Goal: Task Accomplishment & Management: Manage account settings

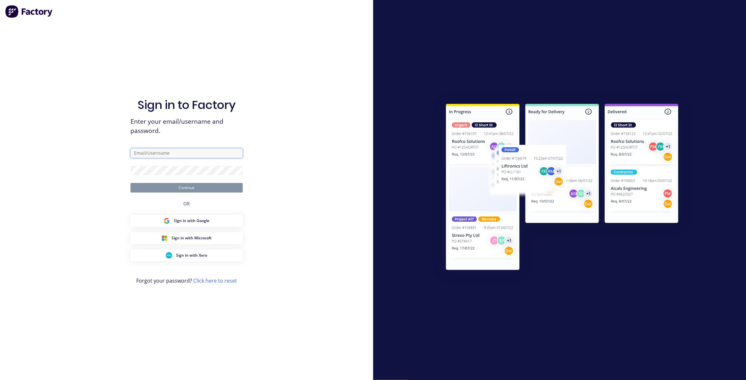
click at [147, 150] on input "text" at bounding box center [186, 153] width 112 height 10
click at [252, 146] on div "Sign in to Factory Enter your email/username and password. Continue OR Sign in …" at bounding box center [186, 190] width 373 height 380
click at [230, 154] on input "text" at bounding box center [186, 153] width 112 height 10
type input "maricar@factory.app"
click at [130, 183] on button "Continue" at bounding box center [186, 188] width 112 height 10
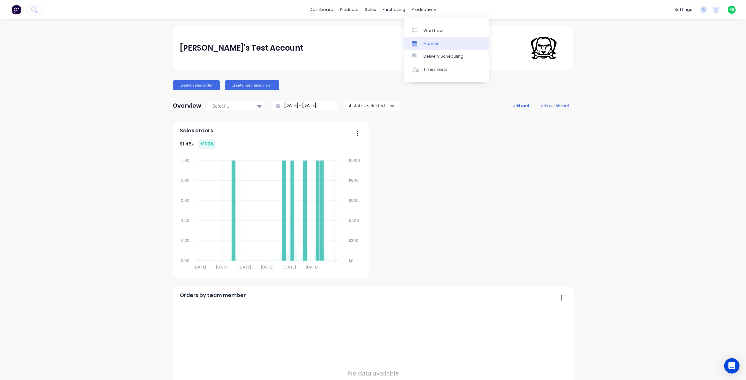
click at [428, 47] on link "Planner" at bounding box center [446, 43] width 85 height 13
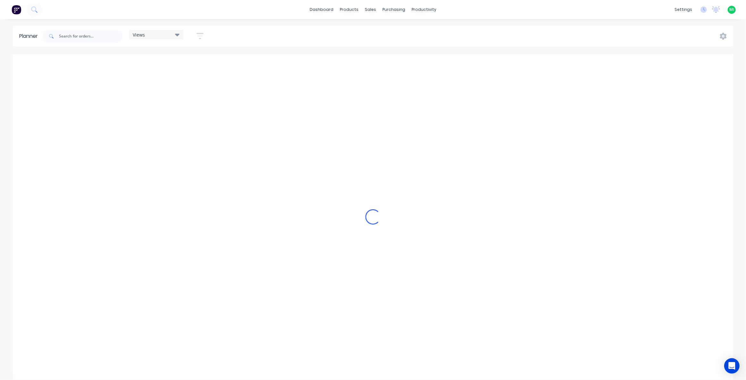
scroll to position [0, 821]
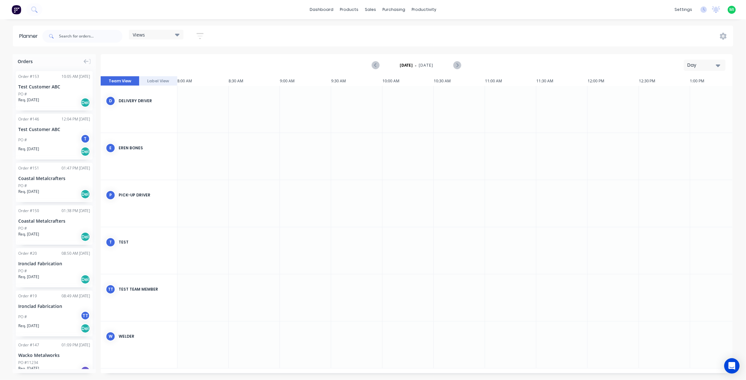
click at [200, 37] on icon "button" at bounding box center [200, 36] width 7 height 8
click at [181, 59] on div "Show/Hide users" at bounding box center [166, 60] width 45 height 7
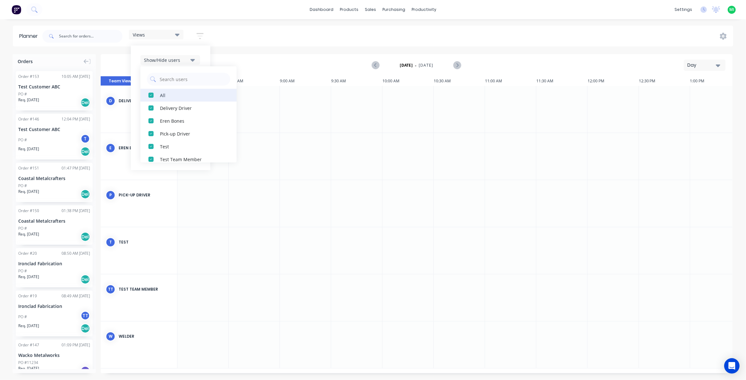
click at [148, 94] on div "button" at bounding box center [151, 95] width 13 height 13
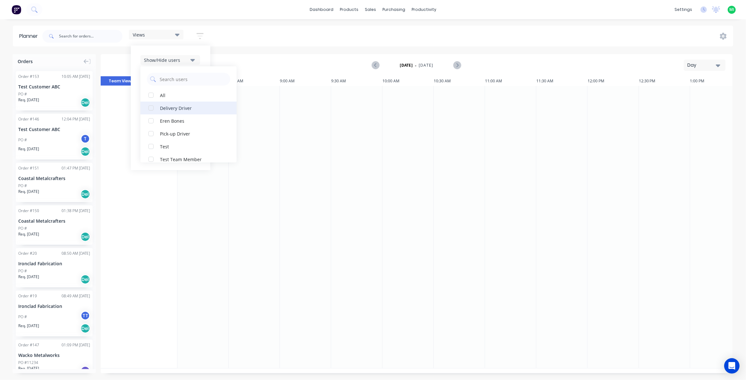
click at [152, 108] on div "button" at bounding box center [151, 108] width 13 height 13
click at [156, 131] on div "button" at bounding box center [151, 133] width 13 height 13
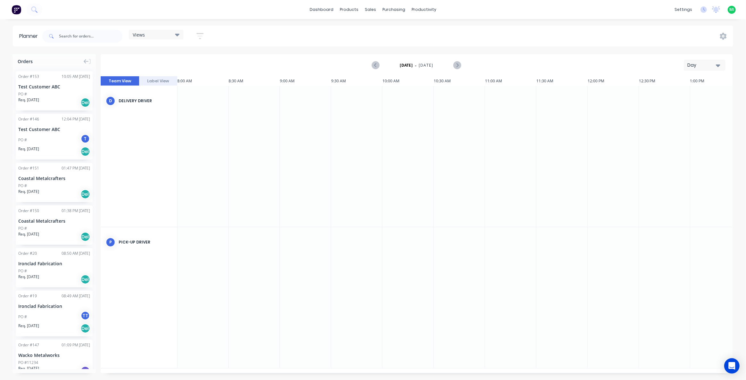
click at [225, 58] on div "Monday - 18/08/25 Day" at bounding box center [416, 65] width 631 height 21
click at [197, 34] on button "button" at bounding box center [200, 36] width 21 height 13
click at [124, 60] on div "Monday - 18/08/25 Day" at bounding box center [416, 65] width 631 height 21
click at [155, 35] on div "Views" at bounding box center [156, 35] width 47 height 6
click at [151, 68] on button "Save new view" at bounding box center [174, 69] width 80 height 10
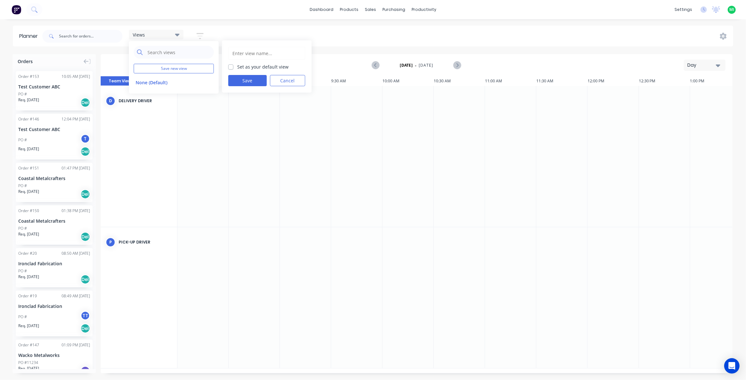
click at [253, 53] on input "text" at bounding box center [267, 53] width 70 height 12
type input "Delivery"
click at [242, 77] on button "Save" at bounding box center [247, 80] width 38 height 11
click at [170, 92] on button "Delivery" at bounding box center [168, 94] width 68 height 7
drag, startPoint x: 46, startPoint y: 188, endPoint x: 215, endPoint y: 246, distance: 179.0
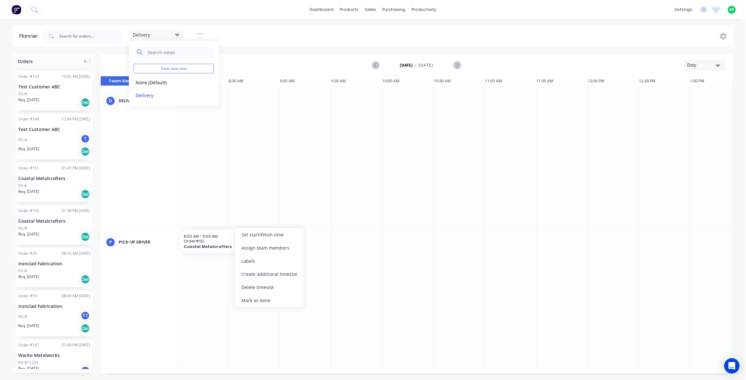
drag, startPoint x: 252, startPoint y: 289, endPoint x: 424, endPoint y: 192, distance: 196.8
click at [253, 287] on div "Delete timeslot" at bounding box center [269, 287] width 69 height 13
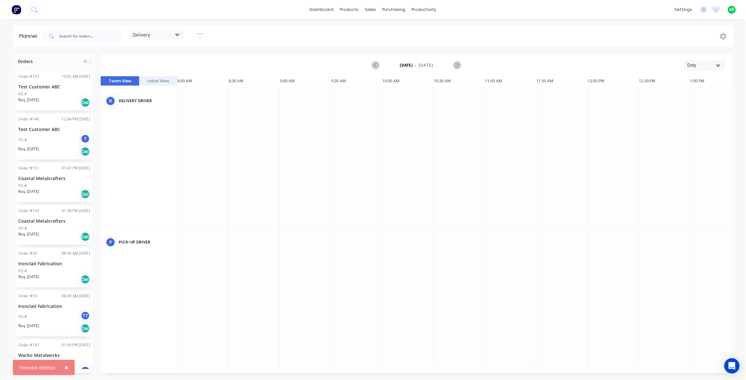
drag, startPoint x: 710, startPoint y: 65, endPoint x: 710, endPoint y: 69, distance: 3.5
click at [710, 65] on div "Day" at bounding box center [701, 65] width 29 height 7
click at [685, 98] on div "Week" at bounding box center [692, 95] width 63 height 13
click at [161, 33] on div "Delivery" at bounding box center [156, 35] width 47 height 6
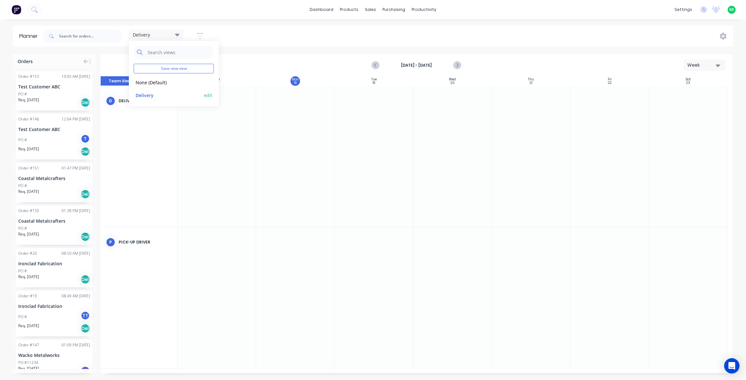
click at [209, 95] on button "edit" at bounding box center [208, 95] width 8 height 7
click at [249, 78] on button "Update" at bounding box center [247, 80] width 38 height 11
click at [246, 59] on div "Aug 17th - Aug 23rd Week" at bounding box center [416, 65] width 631 height 21
drag, startPoint x: 51, startPoint y: 142, endPoint x: 195, endPoint y: 142, distance: 143.3
drag, startPoint x: 42, startPoint y: 186, endPoint x: 216, endPoint y: 155, distance: 177.0
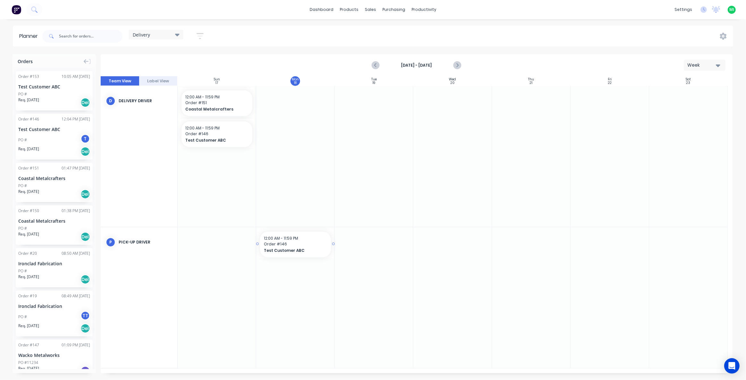
drag, startPoint x: 58, startPoint y: 146, endPoint x: 285, endPoint y: 241, distance: 246.5
drag, startPoint x: 63, startPoint y: 259, endPoint x: 290, endPoint y: 276, distance: 227.6
click at [148, 37] on span "Delivery" at bounding box center [141, 34] width 17 height 7
click at [254, 64] on div "Aug 17th - Aug 23rd Week" at bounding box center [416, 65] width 631 height 21
click at [142, 32] on span "Delivery" at bounding box center [141, 34] width 17 height 7
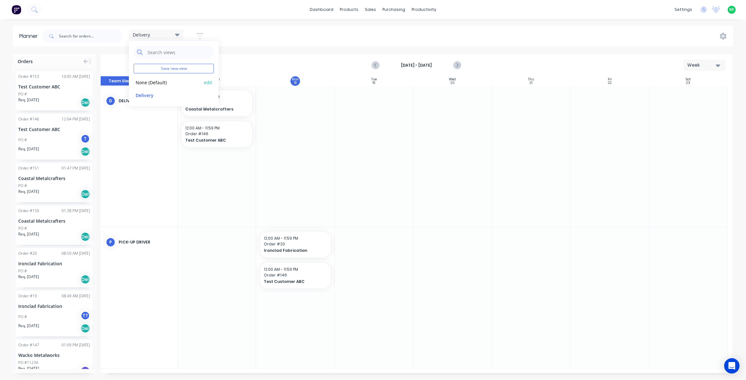
click at [159, 83] on button "None (Default)" at bounding box center [168, 82] width 68 height 7
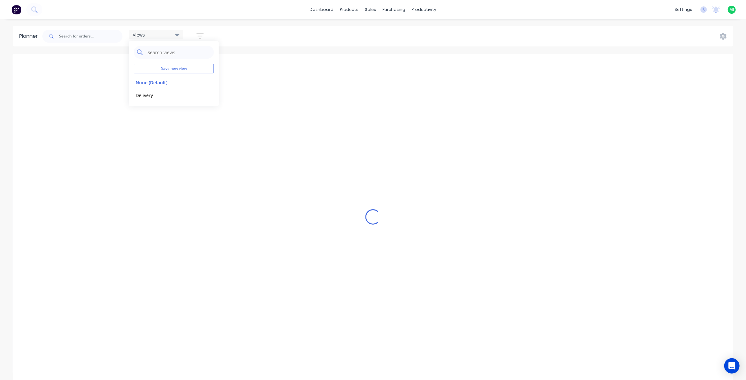
scroll to position [0, 821]
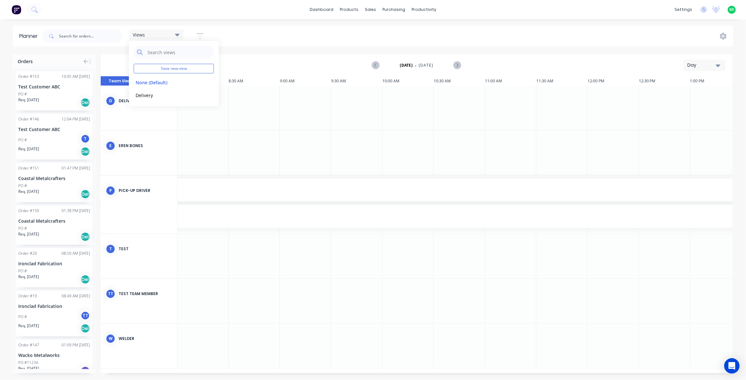
click at [267, 63] on div "Monday - 18/08/25 Day" at bounding box center [416, 65] width 631 height 21
click at [700, 62] on div "Day" at bounding box center [701, 65] width 29 height 7
click at [691, 93] on div "Week" at bounding box center [692, 95] width 63 height 13
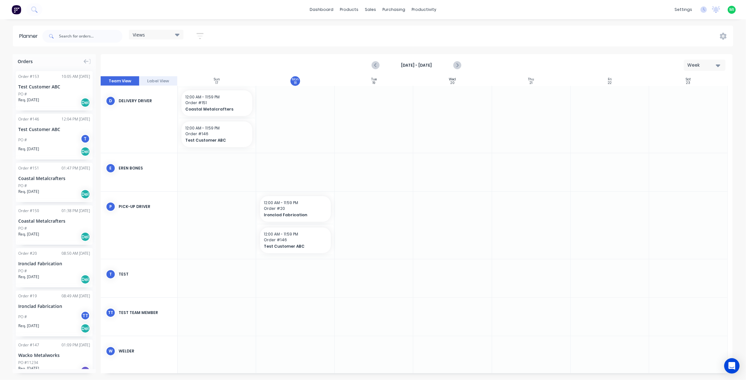
click at [152, 34] on div "Views" at bounding box center [156, 35] width 47 height 6
click at [246, 50] on div "Planner Views Save new view None (Default) edit Delivery edit Show/Hide users S…" at bounding box center [373, 203] width 746 height 354
click at [202, 34] on icon "button" at bounding box center [200, 36] width 7 height 8
click at [176, 58] on div "Show/Hide users" at bounding box center [166, 60] width 45 height 7
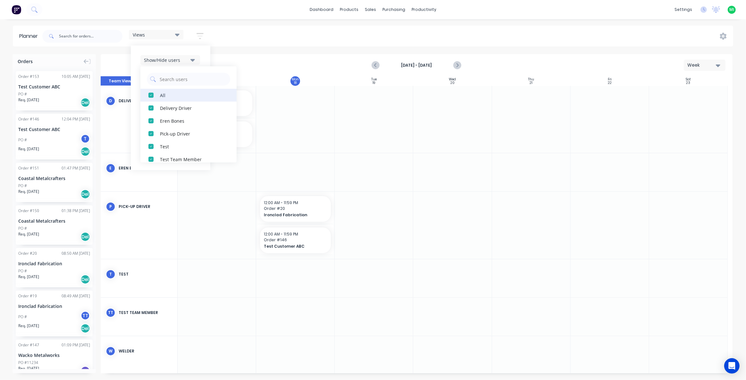
click at [151, 94] on div "button" at bounding box center [151, 95] width 13 height 13
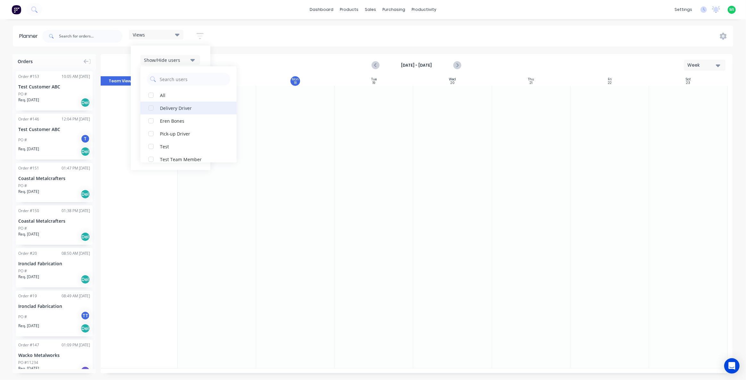
click at [151, 107] on div "button" at bounding box center [151, 108] width 13 height 13
click at [150, 121] on div "button" at bounding box center [151, 120] width 13 height 13
click at [153, 133] on div "button" at bounding box center [151, 133] width 13 height 13
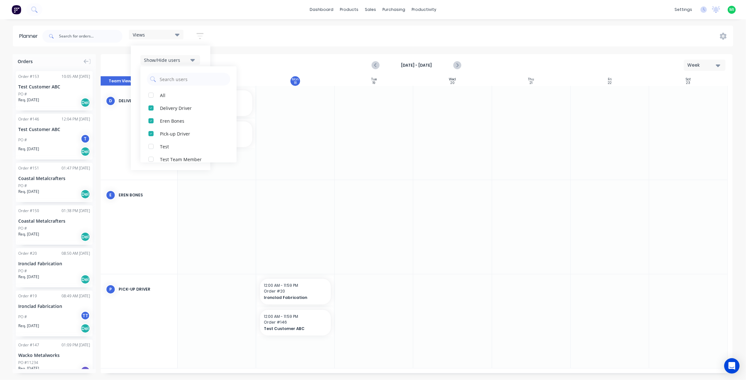
click at [262, 49] on div "Planner Views Save new view None (Default) edit Delivery edit Show/Hide users A…" at bounding box center [373, 203] width 746 height 354
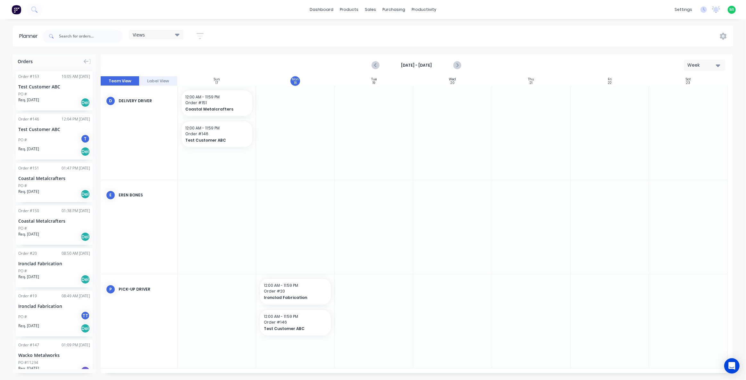
click at [170, 36] on div "Views" at bounding box center [156, 35] width 47 height 6
click at [164, 70] on button "Save new view" at bounding box center [174, 69] width 80 height 10
click at [240, 55] on input "text" at bounding box center [267, 53] width 70 height 12
type input "Test"
click at [237, 78] on button "Save" at bounding box center [247, 80] width 38 height 11
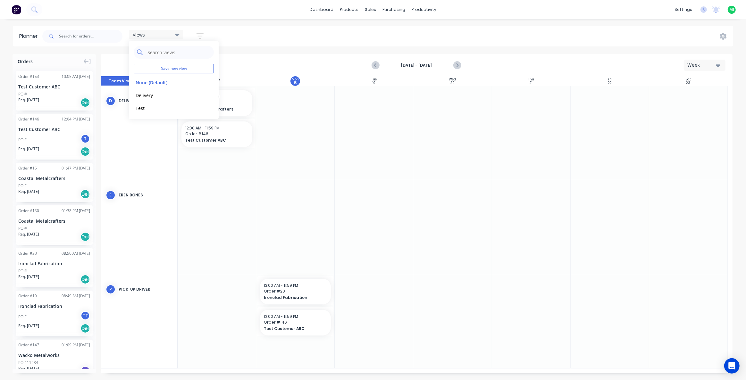
click at [247, 57] on div "[DATE] - [DATE] Week" at bounding box center [416, 65] width 631 height 21
click at [144, 36] on span "Views" at bounding box center [139, 34] width 12 height 7
click at [243, 47] on div "Planner Views Save new view None (Default) edit Delivery edit Test edit Show/Hi…" at bounding box center [373, 203] width 746 height 354
drag, startPoint x: 47, startPoint y: 152, endPoint x: 290, endPoint y: 132, distance: 244.5
drag, startPoint x: 49, startPoint y: 136, endPoint x: 264, endPoint y: 140, distance: 214.5
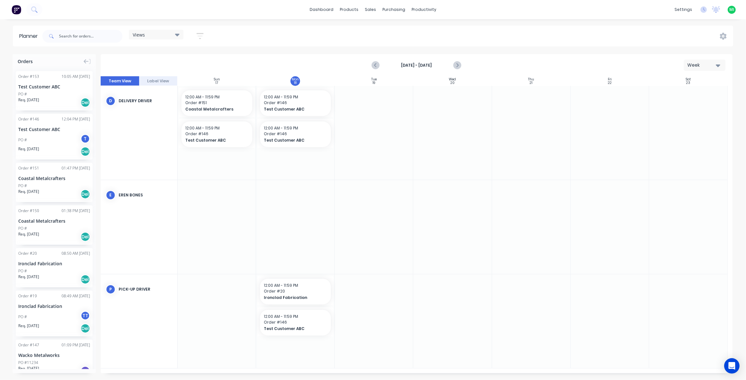
click at [156, 38] on div "Views" at bounding box center [156, 35] width 55 height 10
click at [146, 92] on button "Delivery" at bounding box center [168, 94] width 68 height 7
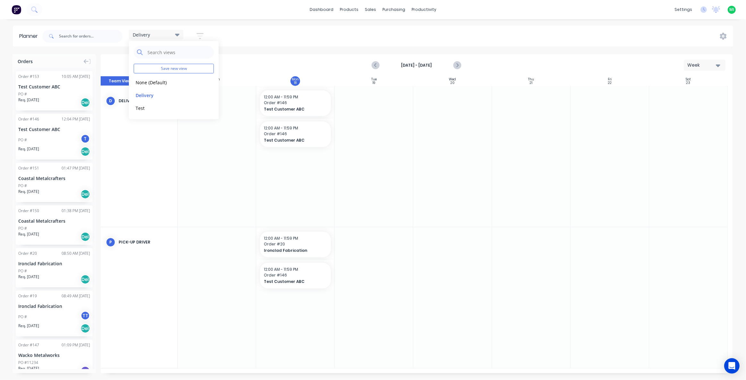
click at [285, 56] on div "Aug 18th - Aug 18th Week" at bounding box center [416, 65] width 631 height 21
click at [156, 32] on div "Delivery" at bounding box center [156, 35] width 47 height 6
click at [144, 105] on button "Test" at bounding box center [168, 107] width 68 height 7
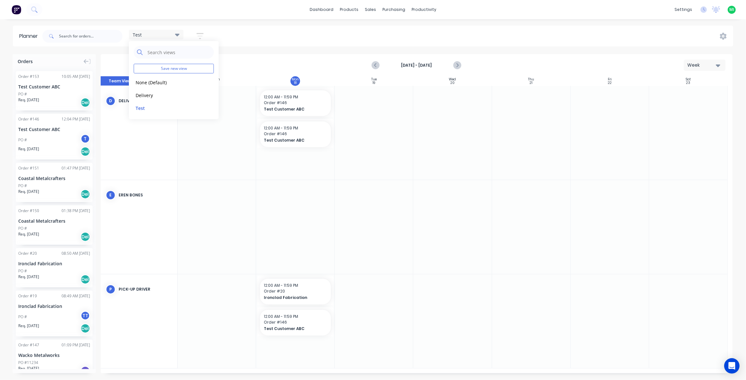
click at [271, 60] on div "Aug 18th - Aug 18th Week" at bounding box center [416, 65] width 631 height 21
drag, startPoint x: 36, startPoint y: 176, endPoint x: 358, endPoint y: 111, distance: 328.8
drag, startPoint x: 33, startPoint y: 174, endPoint x: 371, endPoint y: 136, distance: 340.1
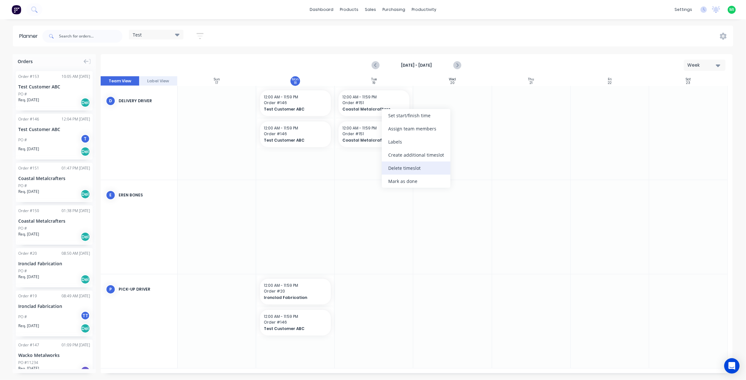
click at [393, 172] on div "Delete timeslot" at bounding box center [416, 168] width 69 height 13
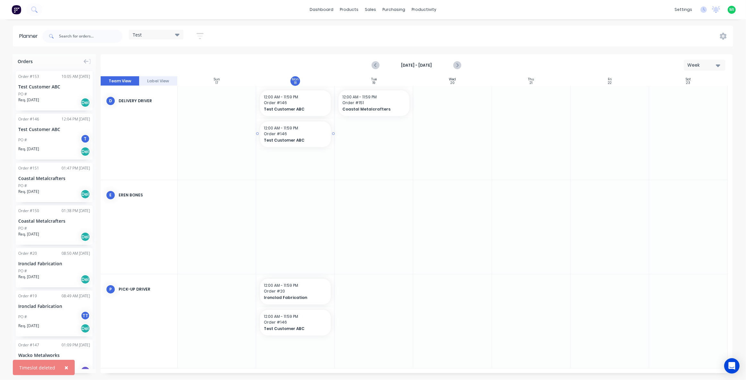
click at [312, 136] on span "Order # 146" at bounding box center [295, 134] width 63 height 6
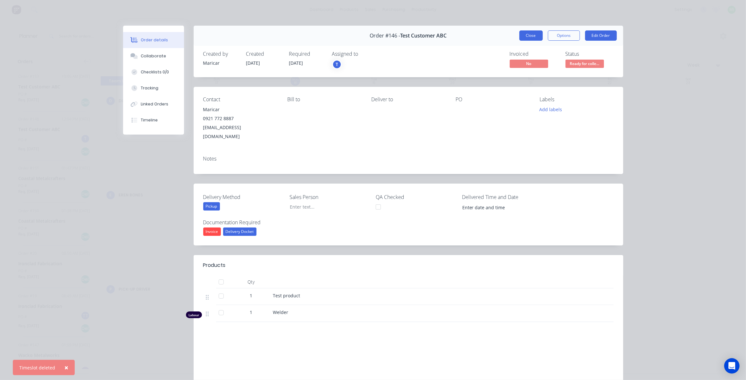
click at [520, 39] on button "Close" at bounding box center [530, 35] width 23 height 10
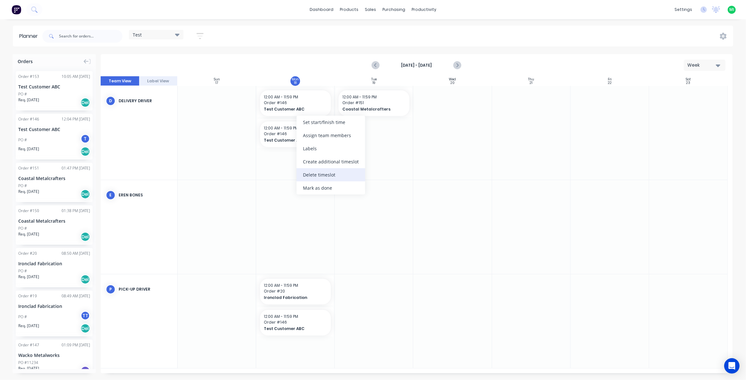
click at [312, 173] on div "Delete timeslot" at bounding box center [331, 174] width 69 height 13
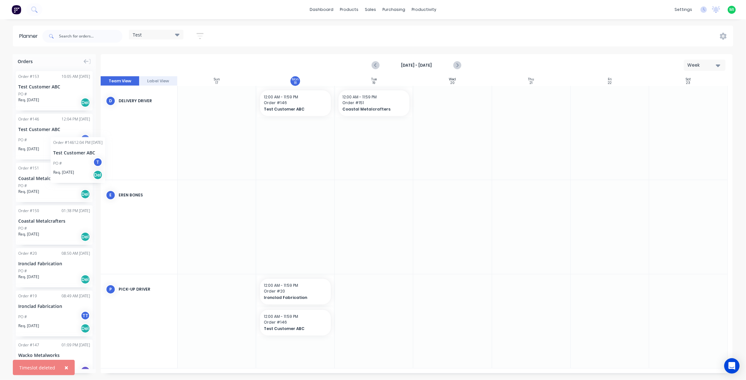
drag, startPoint x: 35, startPoint y: 137, endPoint x: 51, endPoint y: 132, distance: 15.9
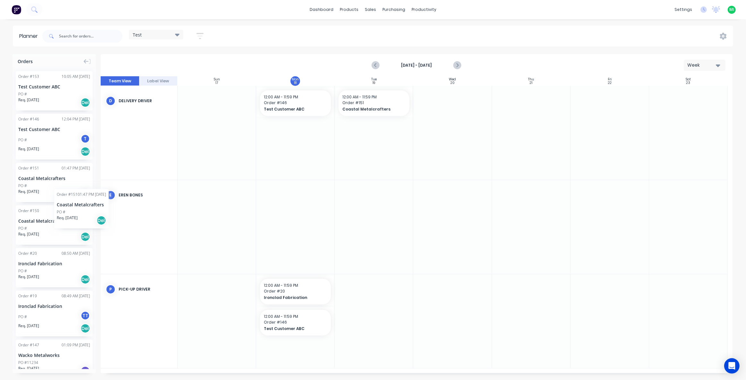
drag, startPoint x: 50, startPoint y: 187, endPoint x: 54, endPoint y: 184, distance: 4.7
drag, startPoint x: 51, startPoint y: 176, endPoint x: 465, endPoint y: 167, distance: 414.0
click at [158, 35] on div "Test" at bounding box center [156, 35] width 47 height 6
click at [146, 93] on button "Delivery" at bounding box center [168, 94] width 68 height 7
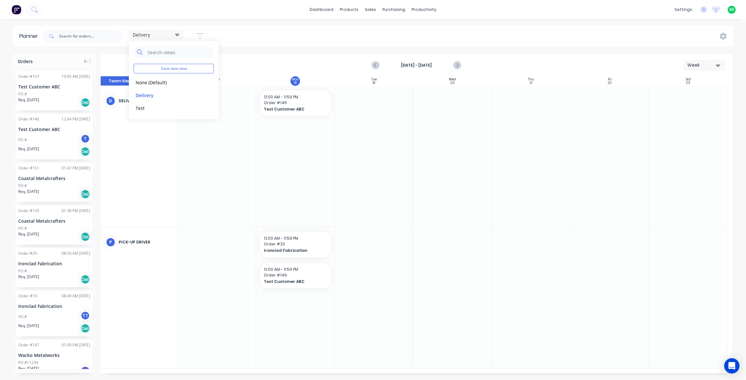
click at [266, 54] on div "Planner Delivery Save new view None (Default) edit Delivery edit Test edit Show…" at bounding box center [373, 203] width 746 height 354
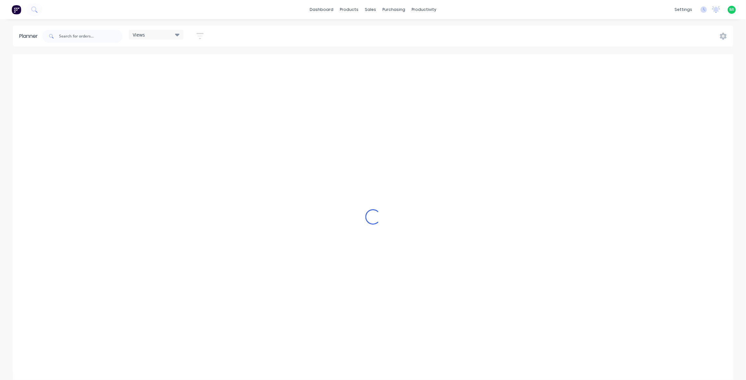
scroll to position [0, 821]
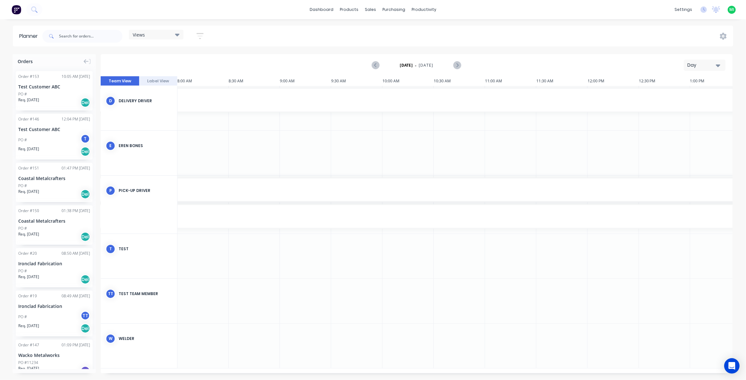
click at [148, 31] on div "Views" at bounding box center [156, 35] width 55 height 10
click at [148, 93] on button "Delivery" at bounding box center [168, 94] width 68 height 7
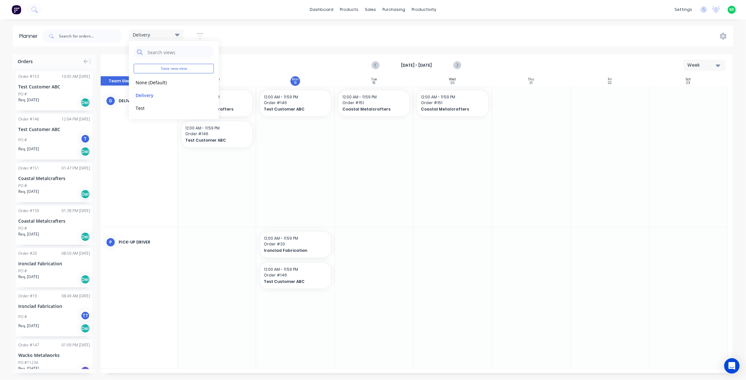
click at [290, 55] on div "Aug 17th - Aug 23rd Week" at bounding box center [416, 65] width 631 height 21
click at [156, 31] on div "Delivery" at bounding box center [156, 35] width 55 height 10
click at [151, 109] on button "Test" at bounding box center [168, 107] width 68 height 7
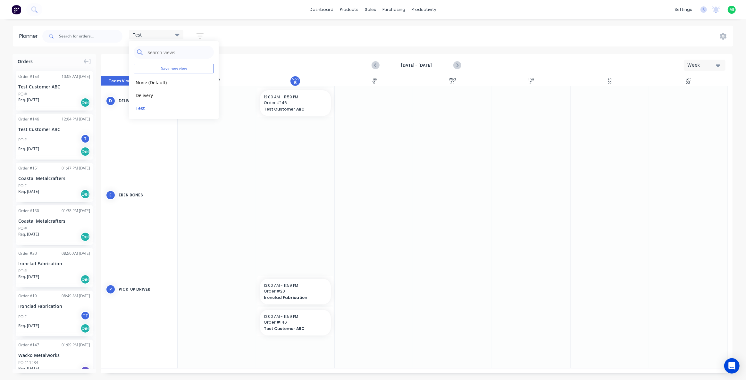
click at [291, 189] on div at bounding box center [295, 227] width 79 height 94
click at [147, 32] on div "Test" at bounding box center [156, 35] width 47 height 6
click at [162, 94] on button "Delivery" at bounding box center [168, 94] width 68 height 7
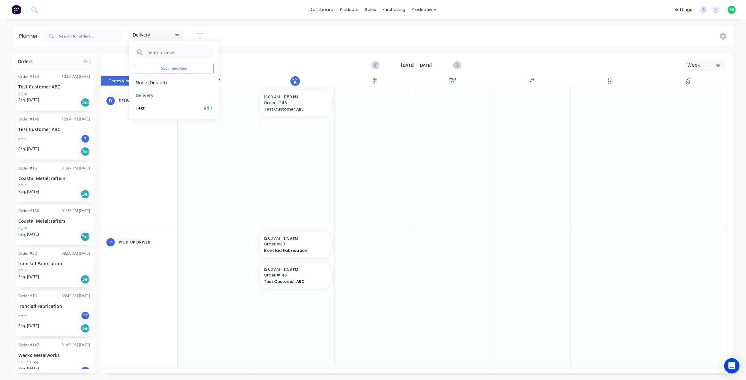
click at [165, 110] on button "Test" at bounding box center [168, 107] width 68 height 7
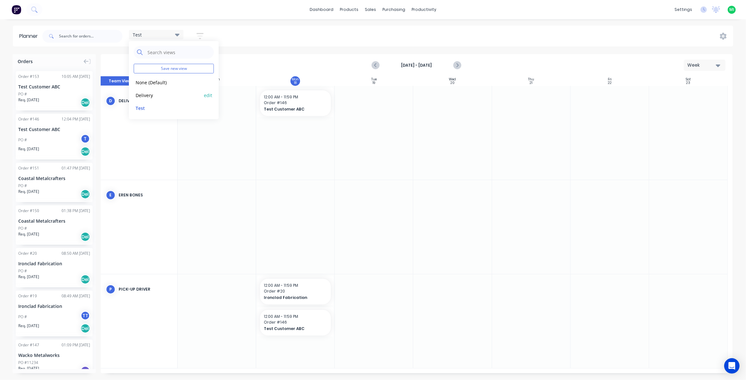
click at [157, 95] on button "Delivery" at bounding box center [168, 94] width 68 height 7
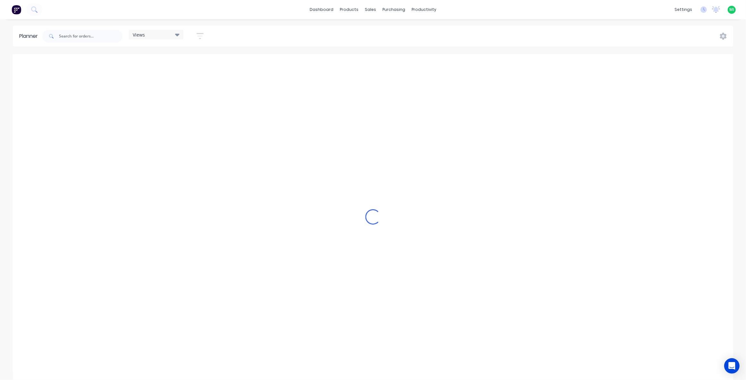
scroll to position [0, 821]
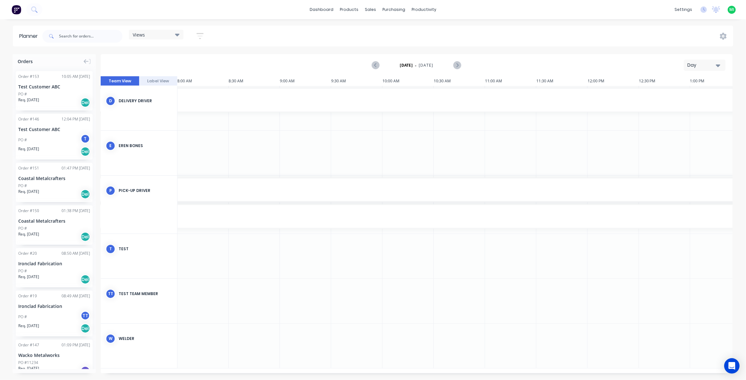
click at [692, 66] on div "Day" at bounding box center [701, 65] width 29 height 7
click at [680, 98] on div "Week" at bounding box center [692, 95] width 63 height 13
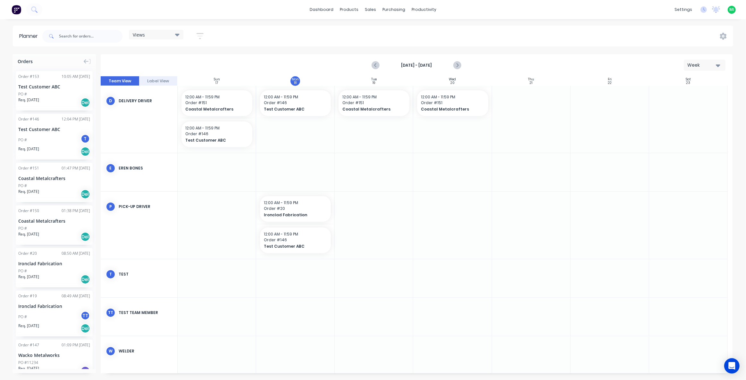
click at [160, 37] on div "Views" at bounding box center [156, 35] width 47 height 6
click at [147, 98] on button "Delivery" at bounding box center [168, 94] width 68 height 7
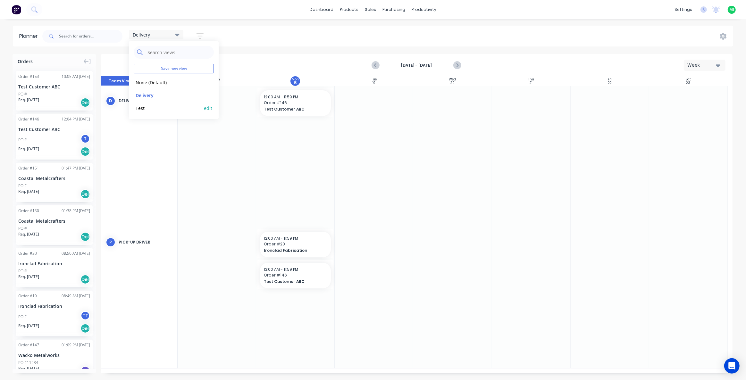
click at [147, 105] on button "Test" at bounding box center [168, 107] width 68 height 7
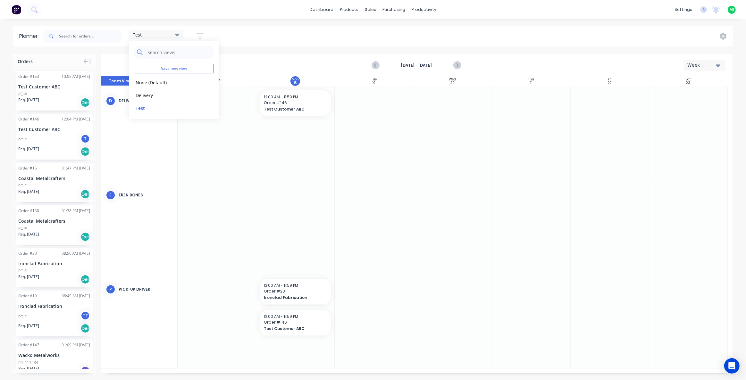
click at [248, 71] on div "Aug 18th - Aug 18th Week" at bounding box center [416, 65] width 631 height 21
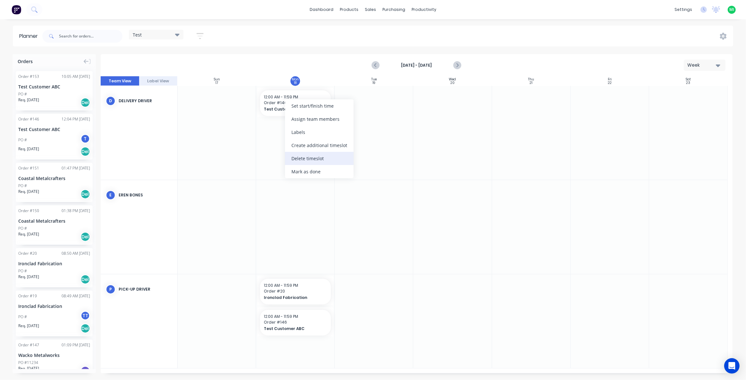
click at [305, 159] on div "Delete timeslot" at bounding box center [319, 158] width 69 height 13
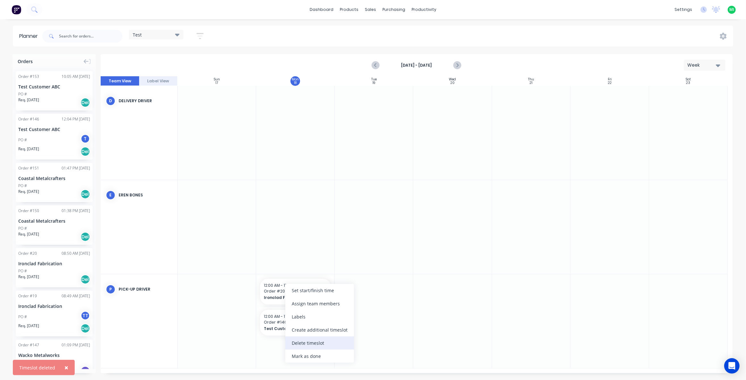
click at [299, 341] on div "Delete timeslot" at bounding box center [319, 343] width 69 height 13
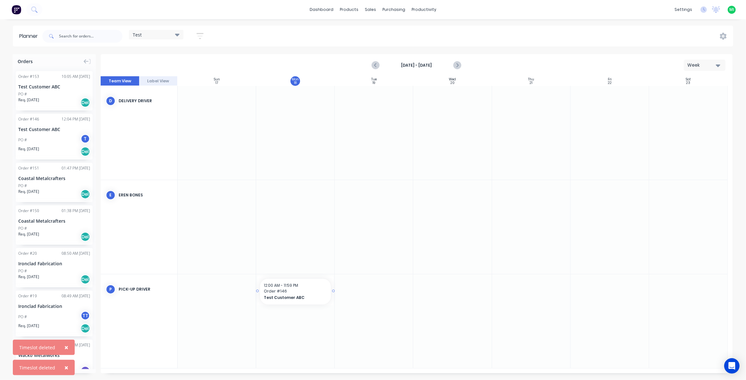
drag, startPoint x: 285, startPoint y: 326, endPoint x: 267, endPoint y: 293, distance: 37.4
click at [290, 338] on div "Delete timeslot" at bounding box center [301, 339] width 69 height 13
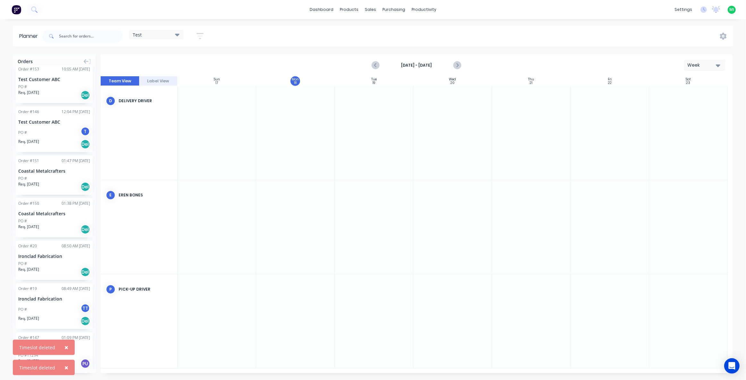
scroll to position [0, 0]
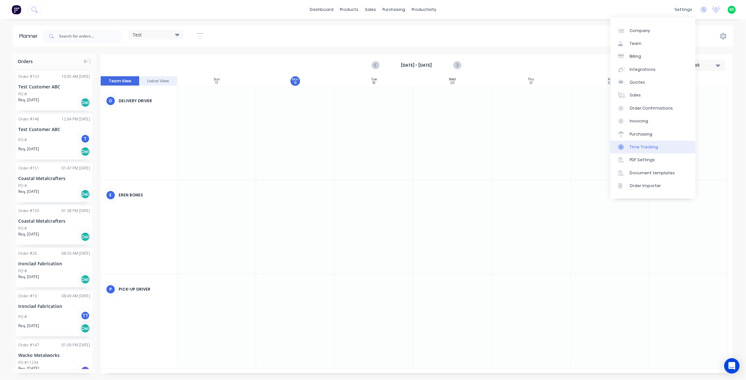
click at [641, 145] on div "Time Tracking" at bounding box center [644, 147] width 29 height 6
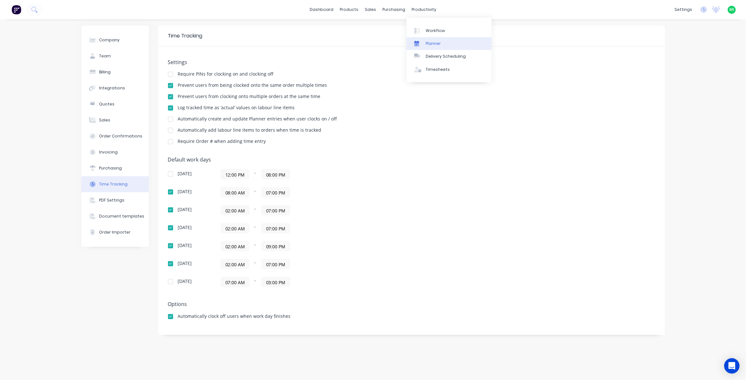
click at [427, 42] on div "Planner" at bounding box center [433, 44] width 15 height 6
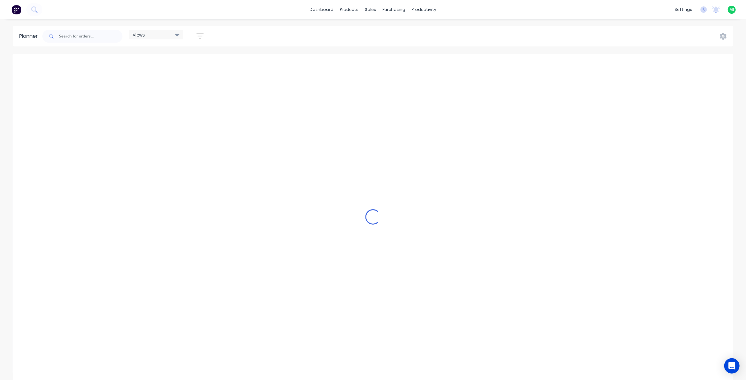
scroll to position [0, 821]
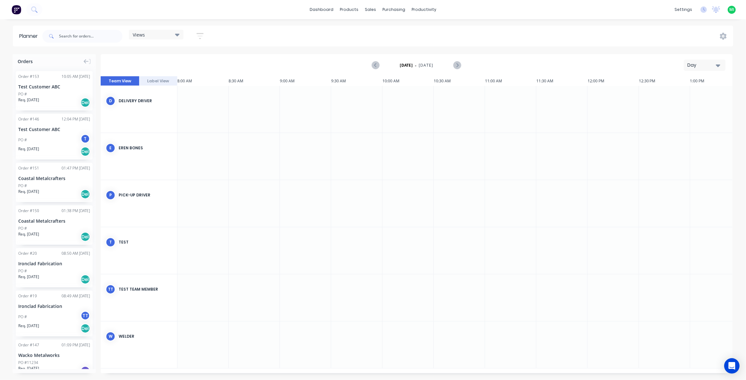
click at [145, 32] on span "Views" at bounding box center [139, 34] width 12 height 7
click at [207, 94] on button "edit" at bounding box center [208, 95] width 8 height 7
click at [291, 80] on button "Delete" at bounding box center [287, 80] width 35 height 11
click at [212, 96] on button "edit" at bounding box center [208, 95] width 8 height 7
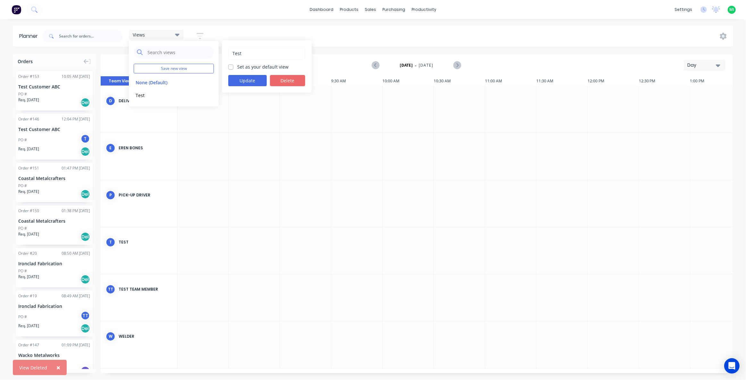
click at [288, 82] on button "Delete" at bounding box center [287, 80] width 35 height 11
click at [107, 57] on div "Monday - 18/08/25 Day" at bounding box center [416, 65] width 631 height 21
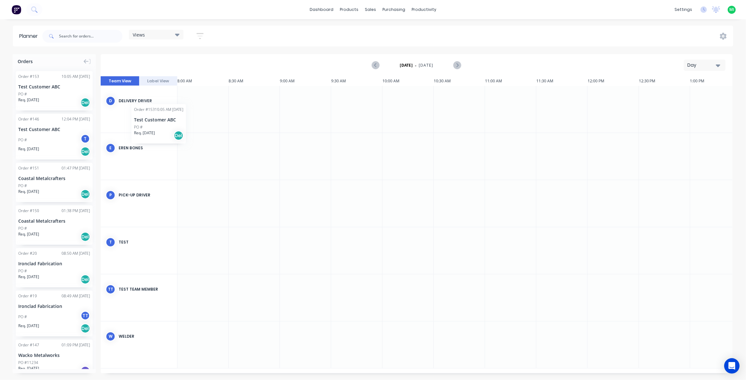
scroll to position [0, 820]
drag, startPoint x: 43, startPoint y: 94, endPoint x: 253, endPoint y: 98, distance: 209.4
drag, startPoint x: 40, startPoint y: 139, endPoint x: 249, endPoint y: 209, distance: 220.3
click at [692, 66] on div "Day" at bounding box center [701, 65] width 29 height 7
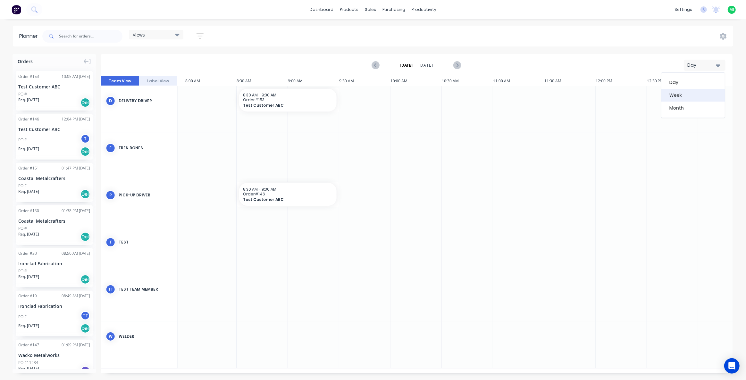
click at [680, 99] on div "Week" at bounding box center [692, 95] width 63 height 13
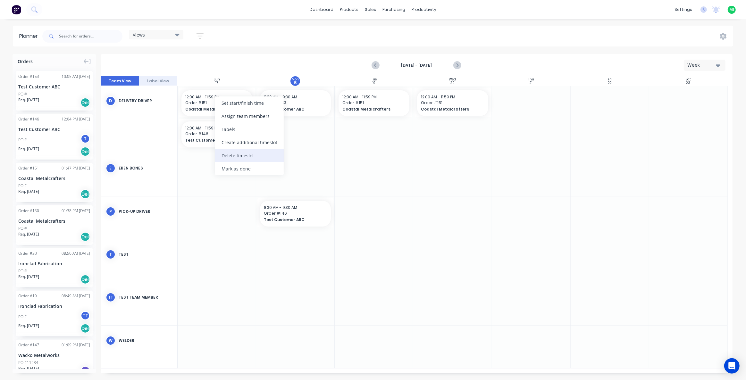
click at [252, 157] on div "Delete timeslot" at bounding box center [249, 155] width 69 height 13
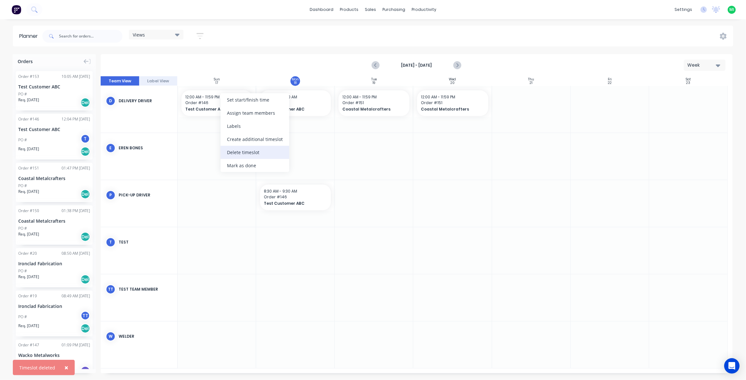
click at [235, 150] on div "Delete timeslot" at bounding box center [255, 152] width 69 height 13
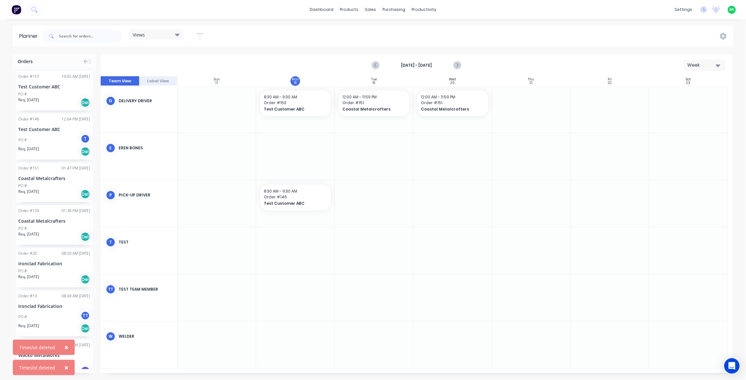
drag, startPoint x: 220, startPoint y: 101, endPoint x: 320, endPoint y: 101, distance: 100.0
click at [320, 101] on span "Order # 153" at bounding box center [295, 103] width 63 height 6
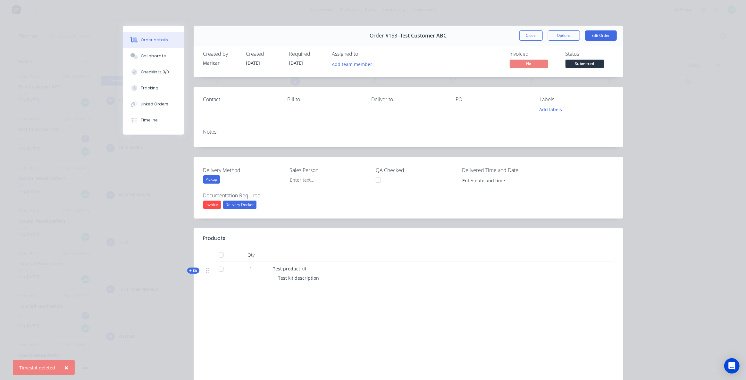
drag, startPoint x: 526, startPoint y: 36, endPoint x: 392, endPoint y: 95, distance: 147.0
click at [527, 35] on button "Close" at bounding box center [530, 35] width 23 height 10
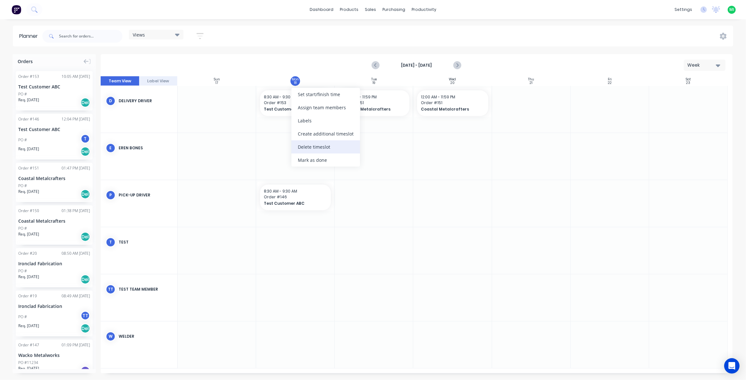
click at [314, 148] on div "Delete timeslot" at bounding box center [325, 146] width 69 height 13
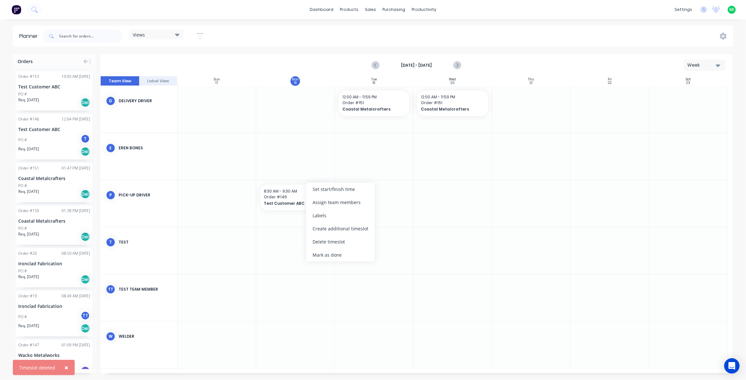
drag, startPoint x: 332, startPoint y: 239, endPoint x: 349, endPoint y: 154, distance: 86.3
click at [334, 238] on div "Delete timeslot" at bounding box center [340, 241] width 69 height 13
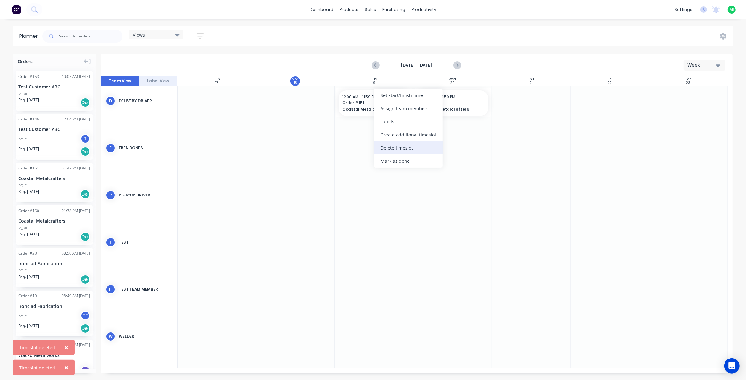
click at [386, 147] on div "Delete timeslot" at bounding box center [408, 147] width 69 height 13
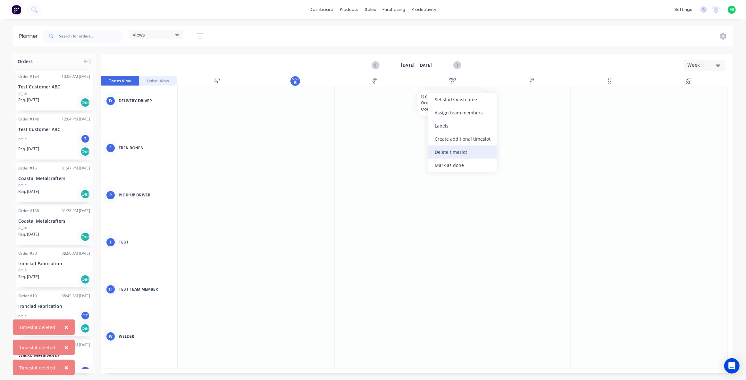
click at [437, 153] on div "Delete timeslot" at bounding box center [462, 152] width 69 height 13
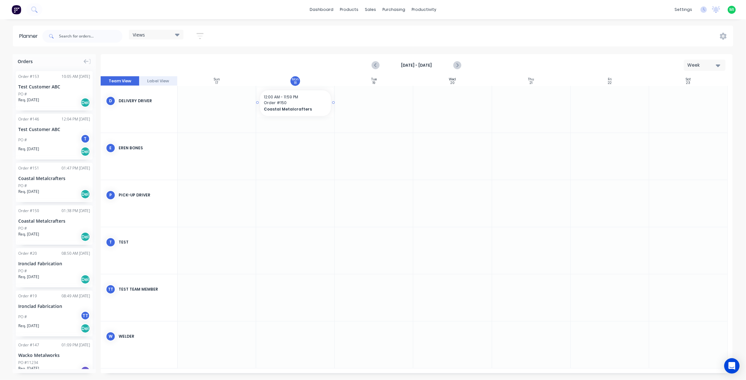
drag, startPoint x: 67, startPoint y: 227, endPoint x: 300, endPoint y: 121, distance: 256.4
drag, startPoint x: 67, startPoint y: 181, endPoint x: 369, endPoint y: 223, distance: 304.7
drag, startPoint x: 54, startPoint y: 94, endPoint x: 365, endPoint y: 118, distance: 311.6
drag, startPoint x: 56, startPoint y: 257, endPoint x: 289, endPoint y: 198, distance: 239.4
click at [169, 35] on div "Views" at bounding box center [156, 35] width 47 height 6
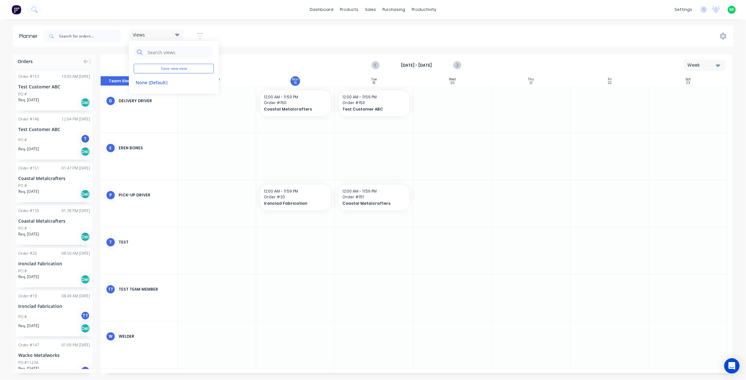
click at [201, 36] on icon "button" at bounding box center [200, 36] width 5 height 1
click at [167, 60] on div "Show/Hide users" at bounding box center [166, 60] width 45 height 7
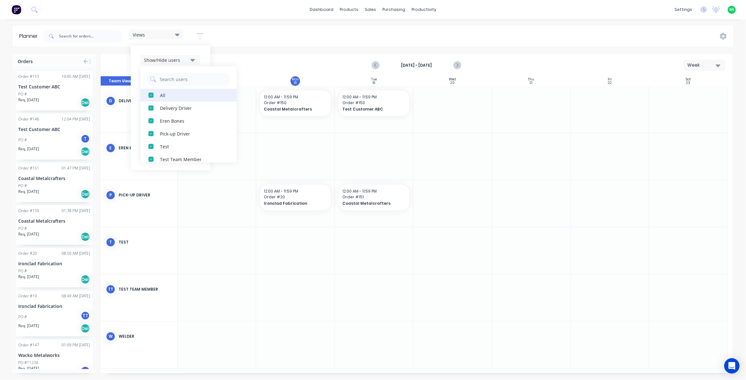
click at [153, 97] on div "button" at bounding box center [151, 95] width 13 height 13
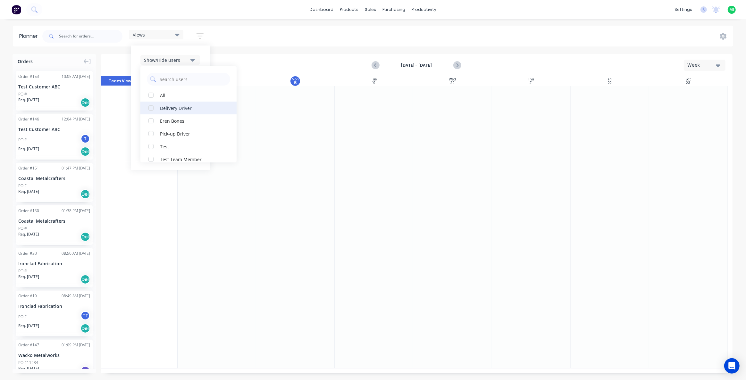
click at [151, 111] on div "button" at bounding box center [151, 108] width 13 height 13
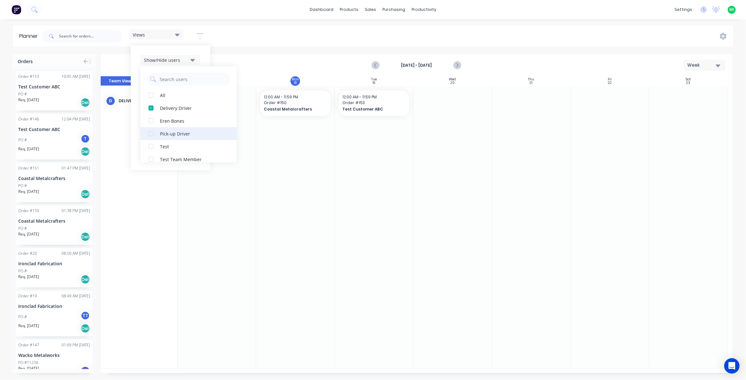
click at [151, 133] on div "button" at bounding box center [151, 133] width 13 height 13
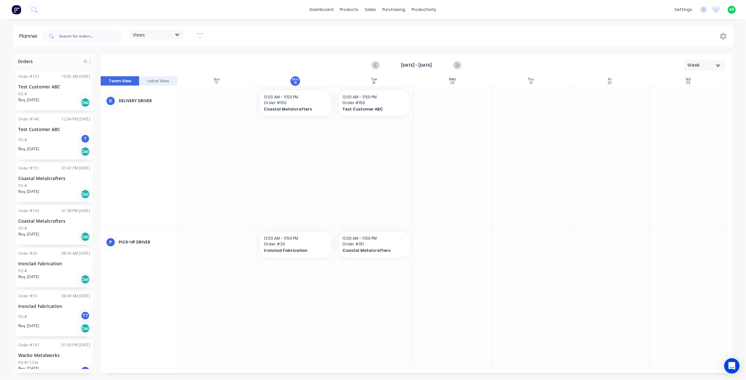
click at [236, 48] on div "Planner Views Save new view None (Default) edit Show/Hide users All Delivery Dr…" at bounding box center [373, 203] width 746 height 354
click at [165, 36] on div "Views" at bounding box center [156, 35] width 47 height 6
click at [155, 67] on button "Save new view" at bounding box center [174, 69] width 80 height 10
click at [275, 54] on input "text" at bounding box center [267, 53] width 70 height 12
type input "Deliveries"
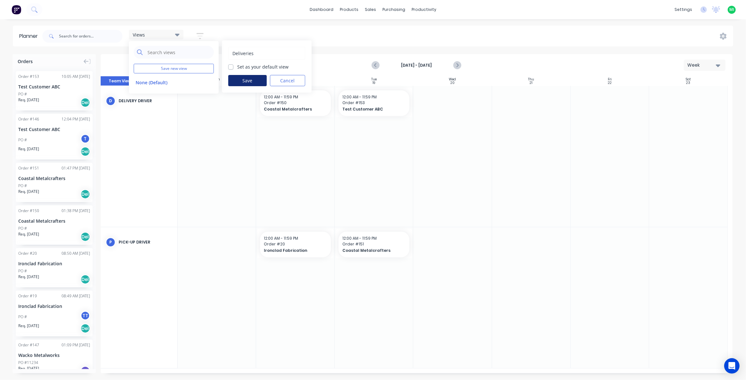
click at [262, 80] on button "Save" at bounding box center [247, 80] width 38 height 11
click at [265, 53] on div "Planner Views Save new view None (Default) edit Deliveries edit Show/Hide users…" at bounding box center [373, 203] width 746 height 354
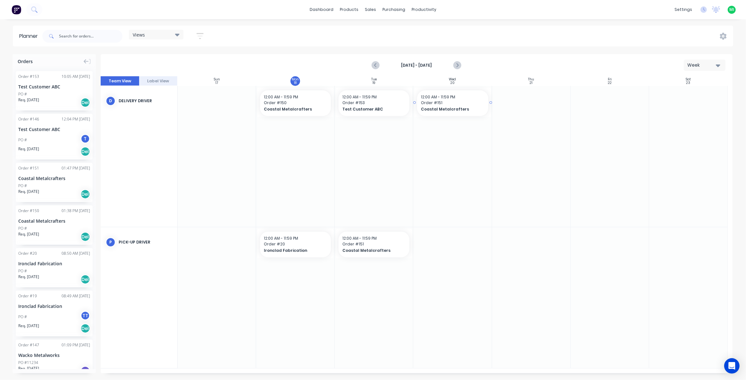
drag, startPoint x: 57, startPoint y: 185, endPoint x: 447, endPoint y: 123, distance: 394.4
drag, startPoint x: 47, startPoint y: 313, endPoint x: 447, endPoint y: 243, distance: 405.9
click at [352, 294] on div at bounding box center [374, 297] width 79 height 141
click at [148, 35] on div "Views" at bounding box center [156, 35] width 47 height 6
click at [152, 85] on button "None (Default)" at bounding box center [168, 82] width 68 height 7
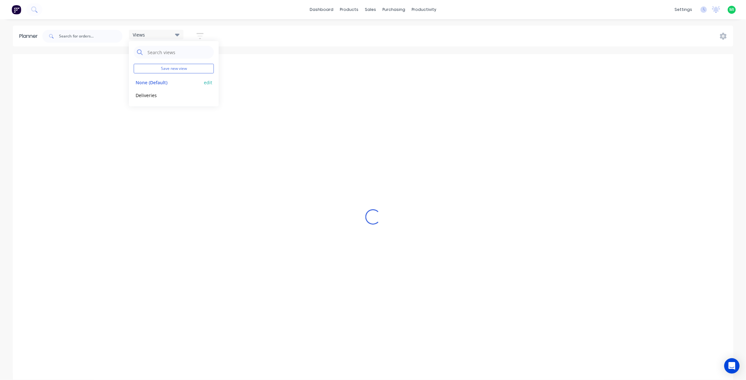
scroll to position [0, 924]
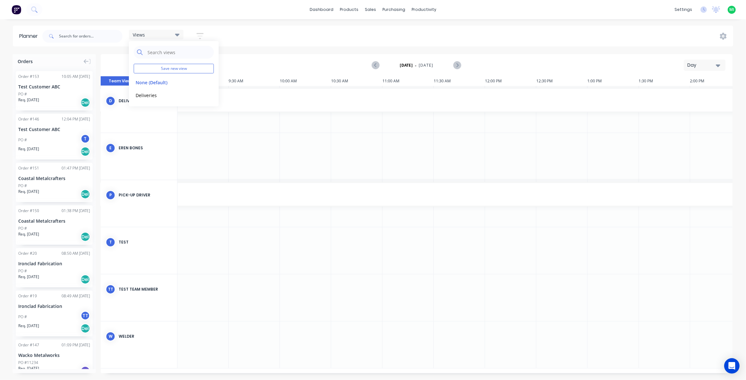
click at [709, 64] on div "Day" at bounding box center [701, 65] width 29 height 7
click at [689, 95] on div "Week" at bounding box center [692, 95] width 63 height 13
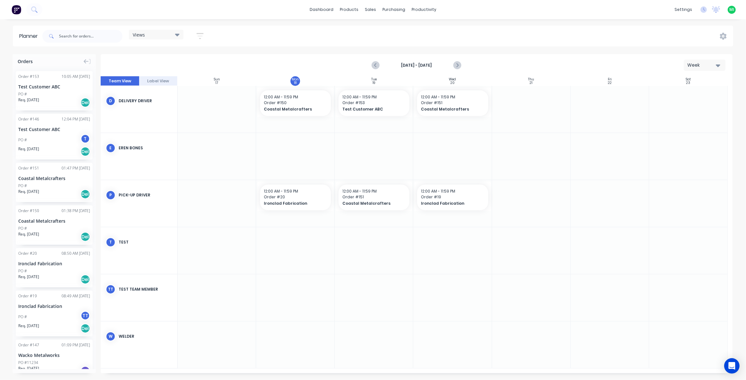
click at [169, 34] on div "Views" at bounding box center [156, 35] width 47 height 6
click at [246, 52] on div "Planner Views Save new view None (Default) edit Deliveries edit Show/Hide users…" at bounding box center [373, 203] width 746 height 354
click at [150, 32] on div "Views" at bounding box center [156, 35] width 47 height 6
click at [150, 94] on button "Deliveries" at bounding box center [168, 94] width 68 height 7
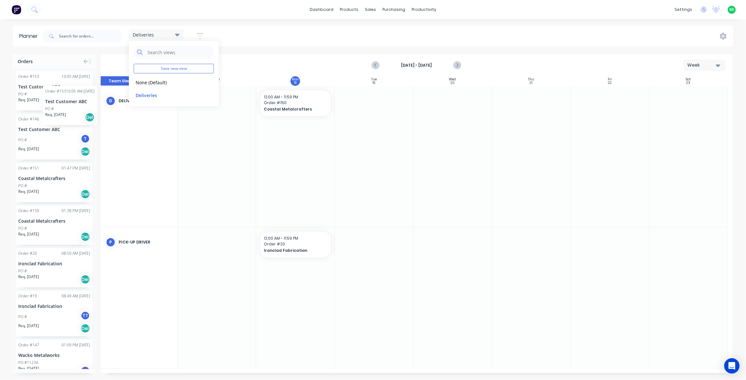
drag, startPoint x: 42, startPoint y: 93, endPoint x: 43, endPoint y: 81, distance: 12.2
click at [265, 48] on div "Planner Deliveries Save new view None (Default) edit Deliveries edit Show/Hide …" at bounding box center [373, 203] width 746 height 354
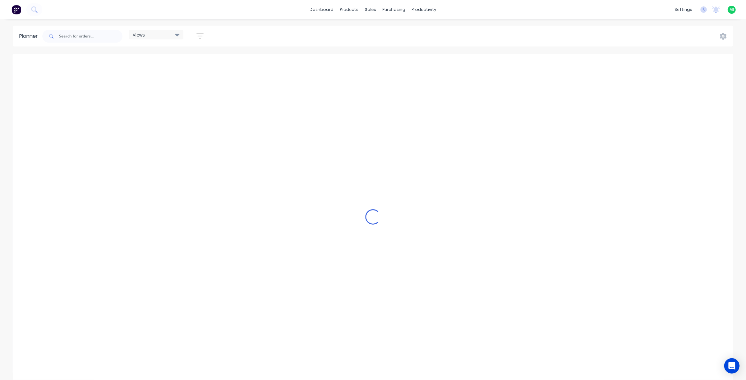
scroll to position [0, 924]
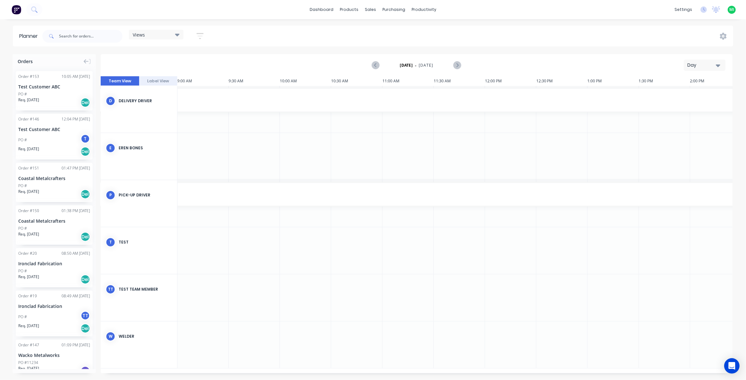
click at [144, 33] on span "Views" at bounding box center [139, 34] width 12 height 7
click at [152, 96] on button "Deliveries" at bounding box center [168, 94] width 68 height 7
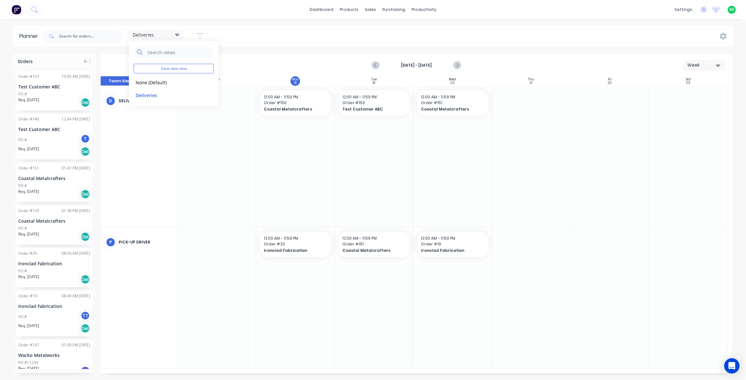
click at [286, 52] on div "Planner Deliveries Save new view None (Default) edit Deliveries edit Show/Hide …" at bounding box center [373, 203] width 746 height 354
click at [159, 34] on div "Deliveries" at bounding box center [156, 35] width 47 height 6
drag, startPoint x: 149, startPoint y: 86, endPoint x: 150, endPoint y: 80, distance: 5.7
click at [148, 85] on button "None (Default)" at bounding box center [168, 82] width 68 height 7
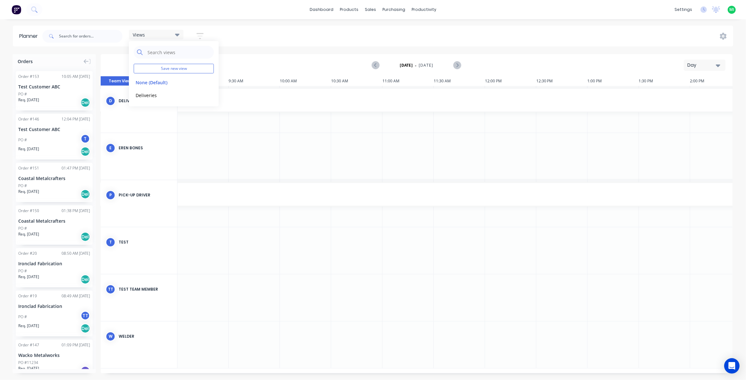
click at [708, 68] on div "Day" at bounding box center [701, 65] width 29 height 7
click at [680, 98] on div "Week" at bounding box center [692, 95] width 63 height 13
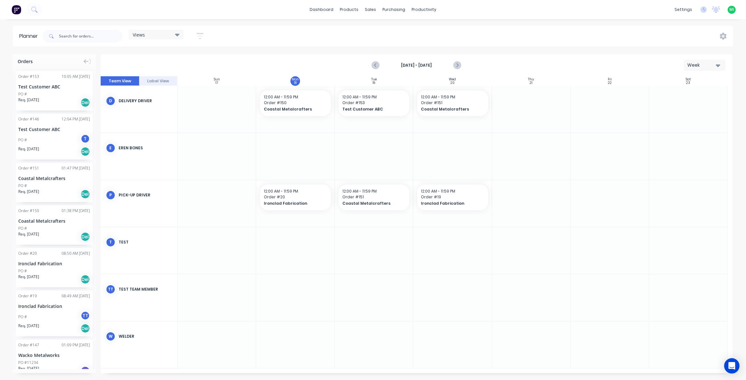
click at [148, 35] on div "Views" at bounding box center [156, 35] width 47 height 6
click at [150, 96] on button "Deliveries" at bounding box center [168, 94] width 68 height 7
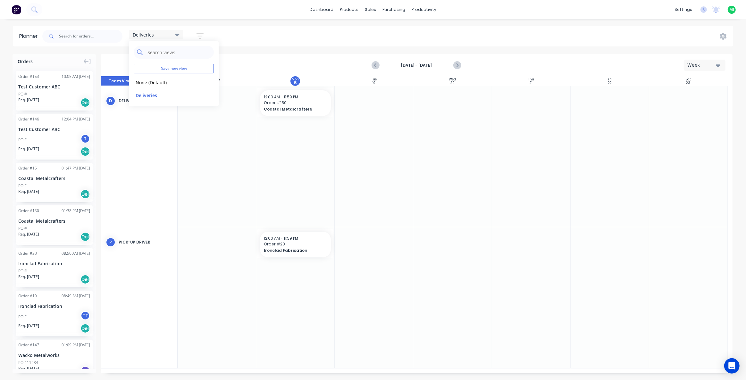
click at [699, 68] on div "Week" at bounding box center [701, 65] width 29 height 7
click at [118, 53] on div "Planner Deliveries Save new view None (Default) edit Deliveries edit Show/Hide …" at bounding box center [373, 203] width 746 height 354
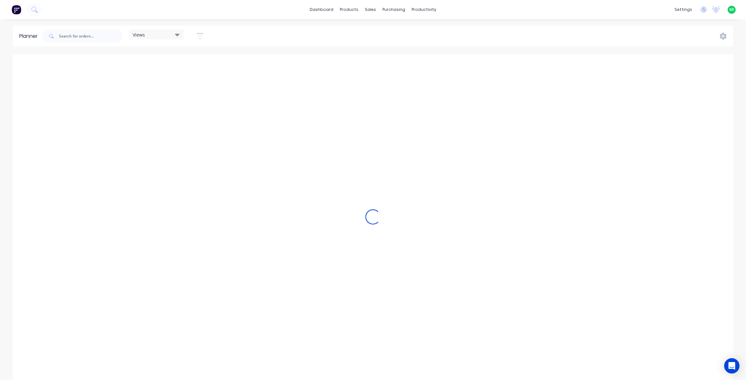
scroll to position [0, 924]
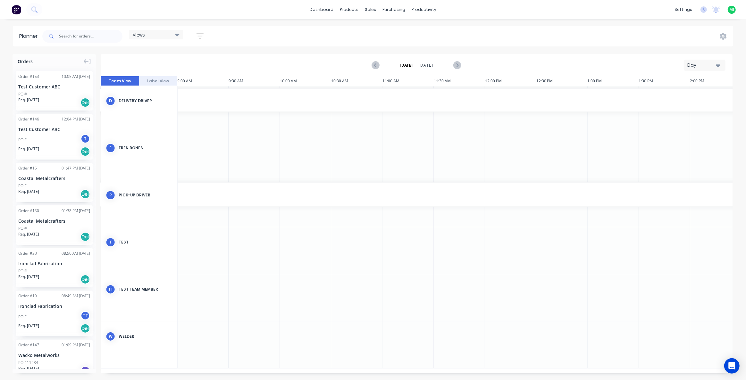
click at [163, 35] on div "Views" at bounding box center [156, 35] width 47 height 6
drag, startPoint x: 147, startPoint y: 96, endPoint x: 205, endPoint y: 88, distance: 58.7
click at [147, 96] on button "Deliveries" at bounding box center [168, 94] width 68 height 7
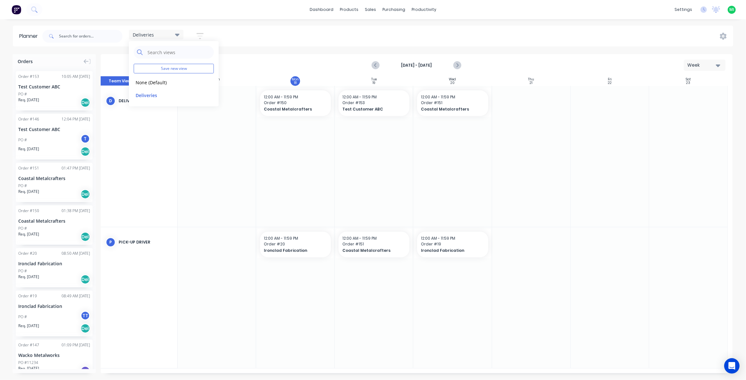
click at [633, 60] on div "[DATE] - [DATE] Week" at bounding box center [416, 65] width 631 height 21
